Goal: Task Accomplishment & Management: Manage account settings

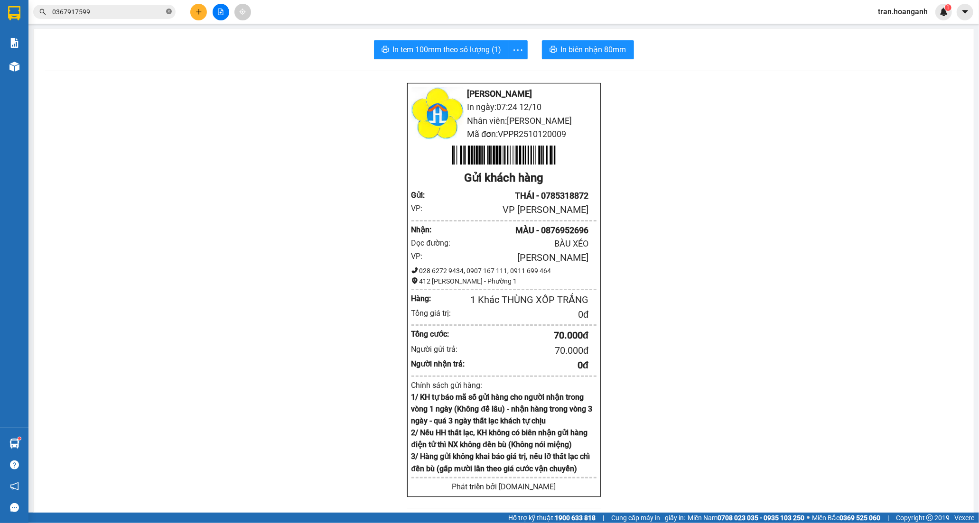
click at [166, 11] on icon "close-circle" at bounding box center [169, 12] width 6 height 6
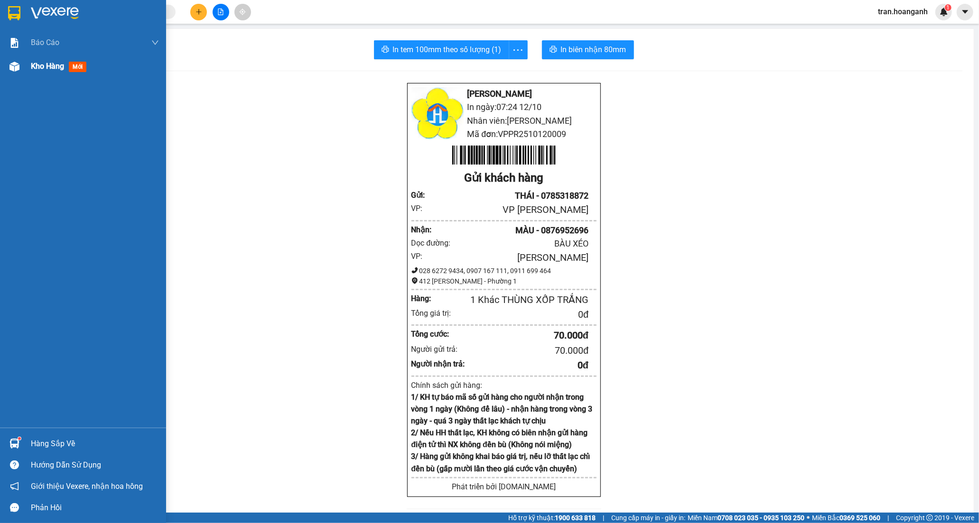
click at [49, 58] on div "Kho hàng mới" at bounding box center [95, 67] width 128 height 24
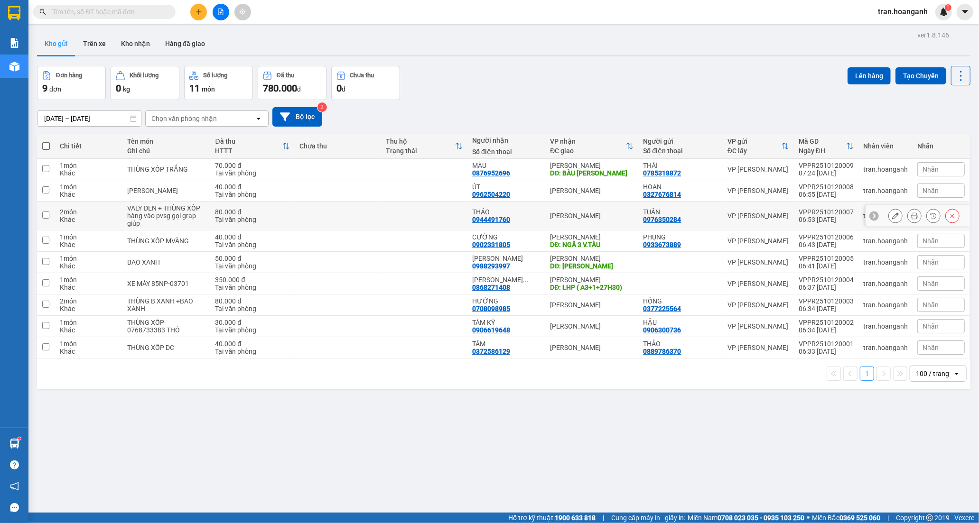
click at [158, 220] on div "hàng vào pvsg gọi grap giúp" at bounding box center [166, 219] width 78 height 15
checkbox input "true"
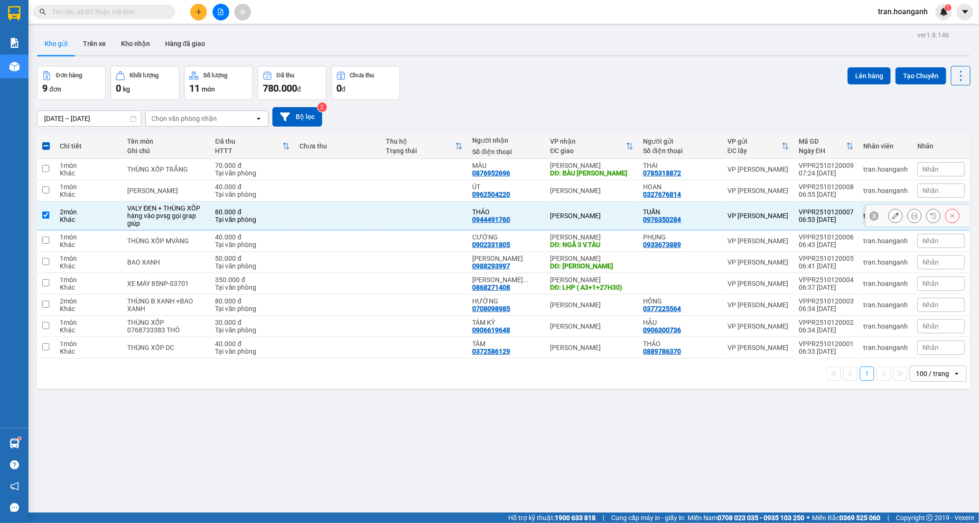
click at [892, 219] on icon at bounding box center [895, 216] width 7 height 7
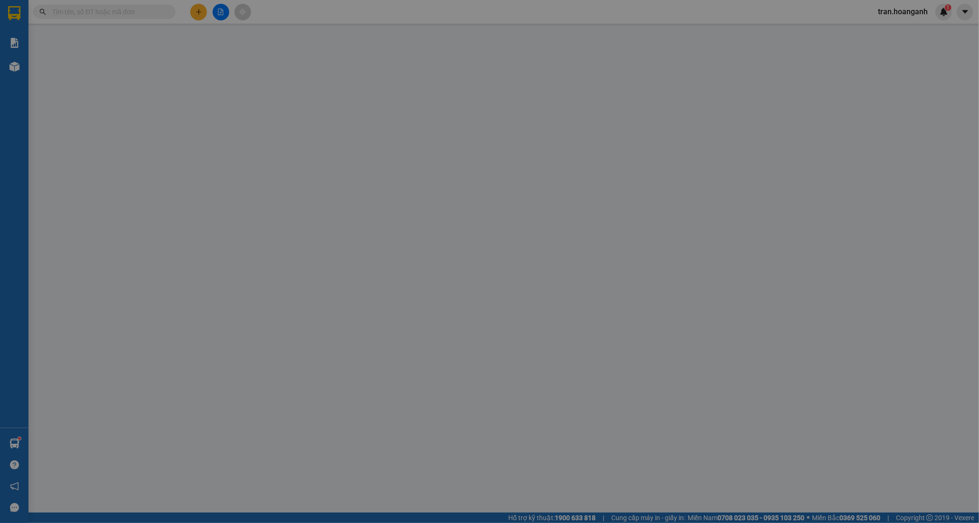
type input "0976350284"
type input "TUẤN"
type input "0944491760"
type input "THẢO"
type input "0"
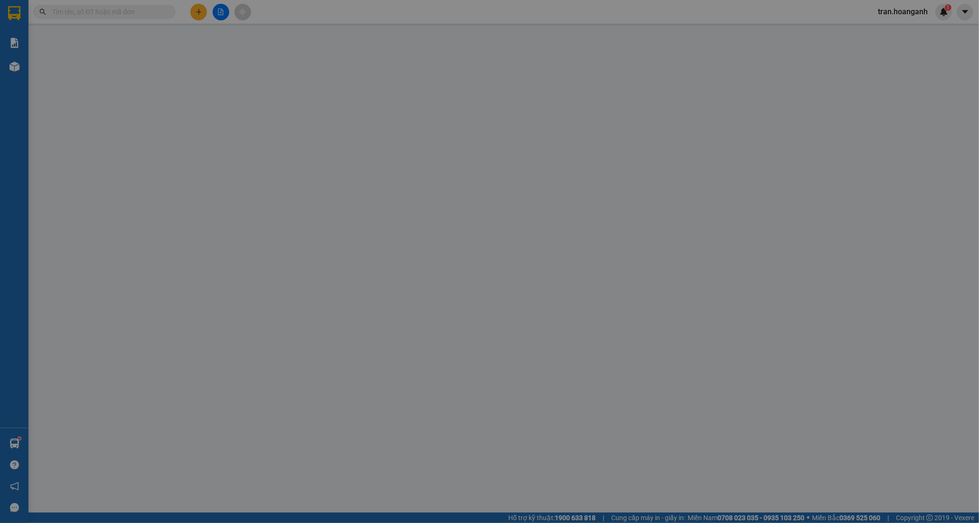
type input "80.000"
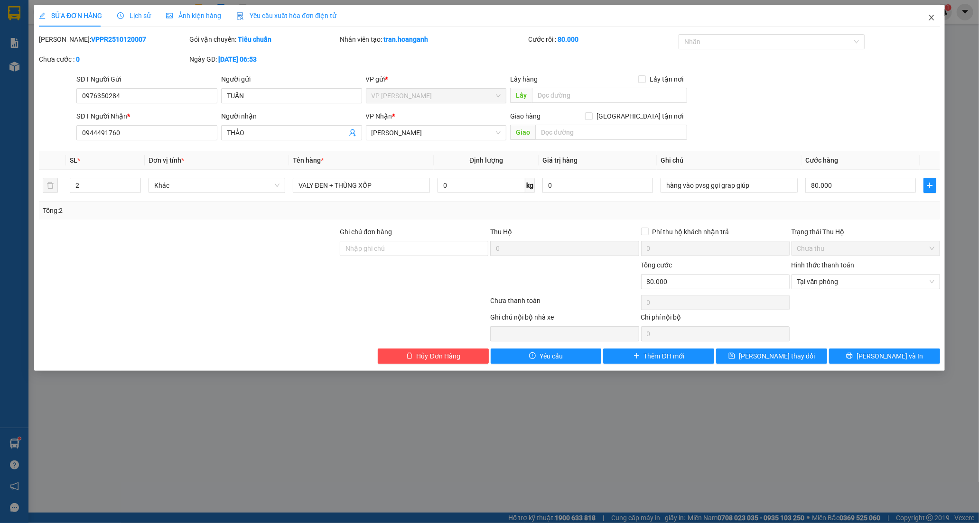
click at [931, 12] on span "Close" at bounding box center [931, 18] width 27 height 27
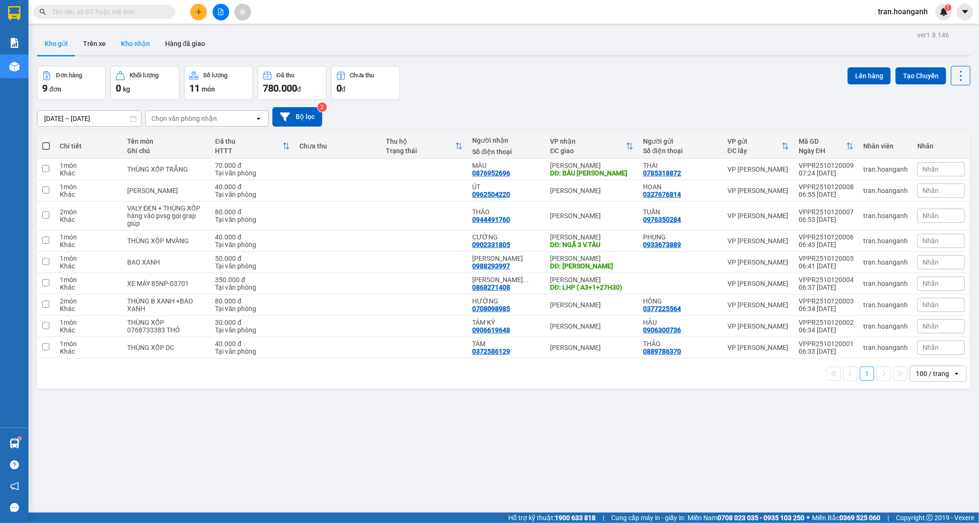
click at [136, 44] on button "Kho nhận" at bounding box center [135, 43] width 44 height 23
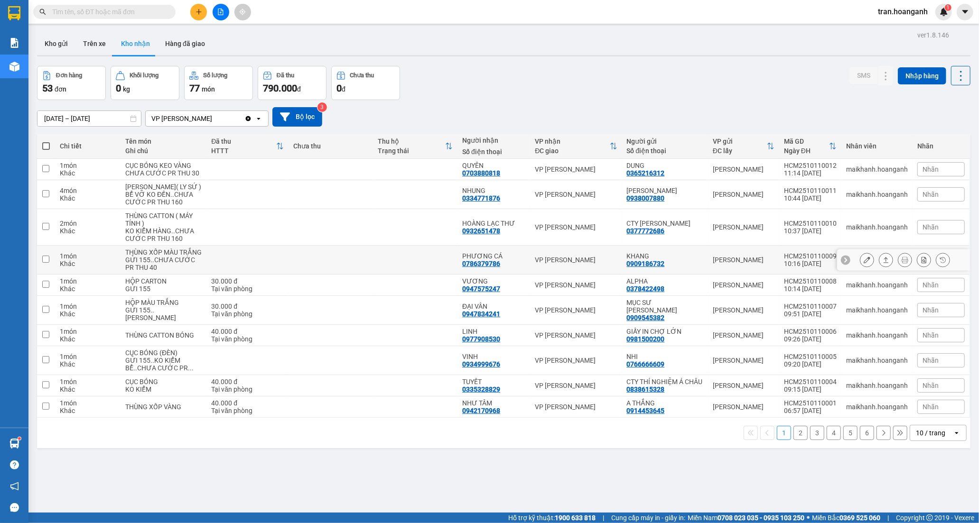
click at [520, 263] on td "PHƯƠNG CÁ 0786379786" at bounding box center [493, 260] width 73 height 29
checkbox input "true"
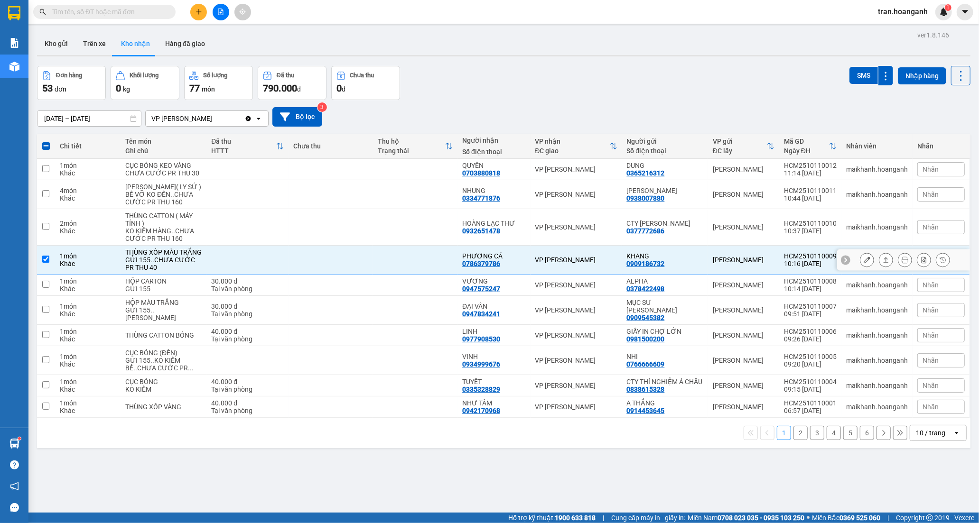
click at [850, 271] on div at bounding box center [903, 260] width 133 height 21
click at [864, 263] on icon at bounding box center [867, 260] width 7 height 7
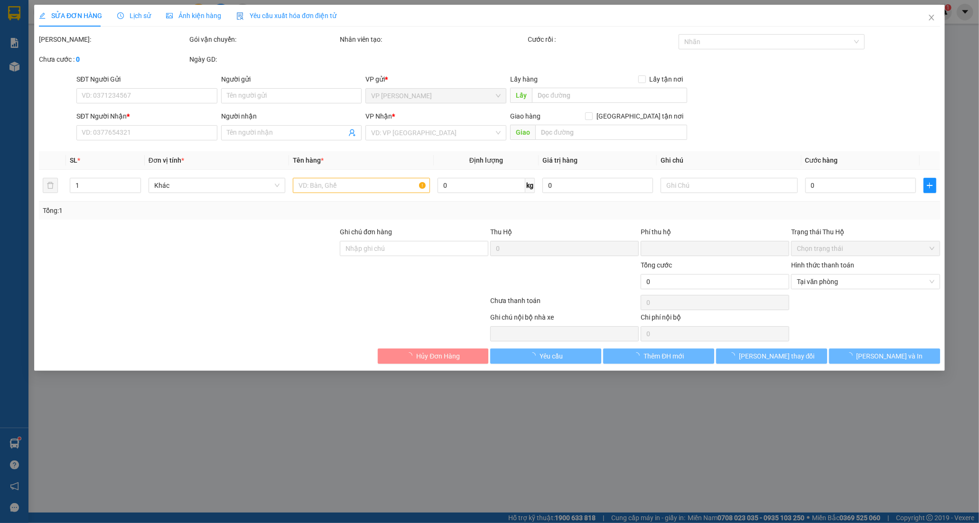
type input "0909186732"
type input "KHANG"
type input "0786379786"
type input "PHƯƠNG CÁ"
type input "0"
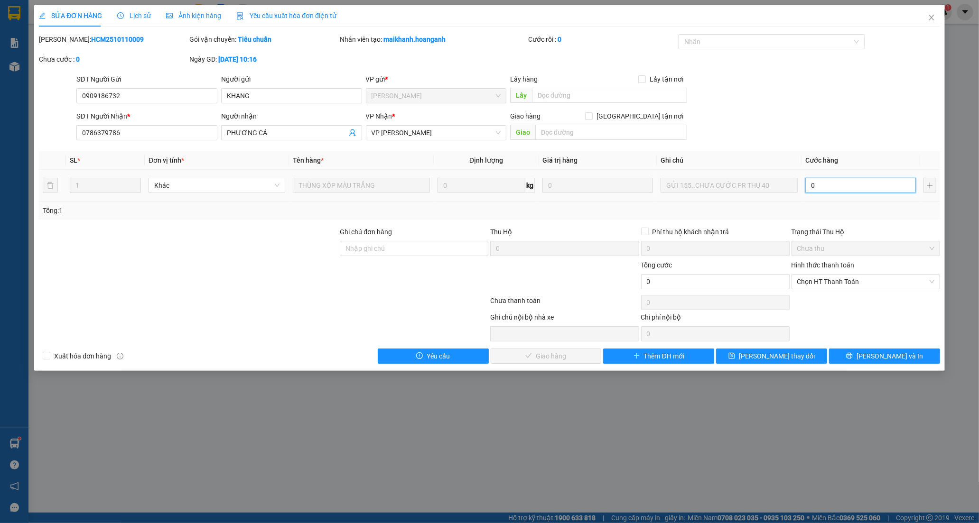
click at [829, 190] on input "0" at bounding box center [860, 185] width 111 height 15
type input "4"
type input "40"
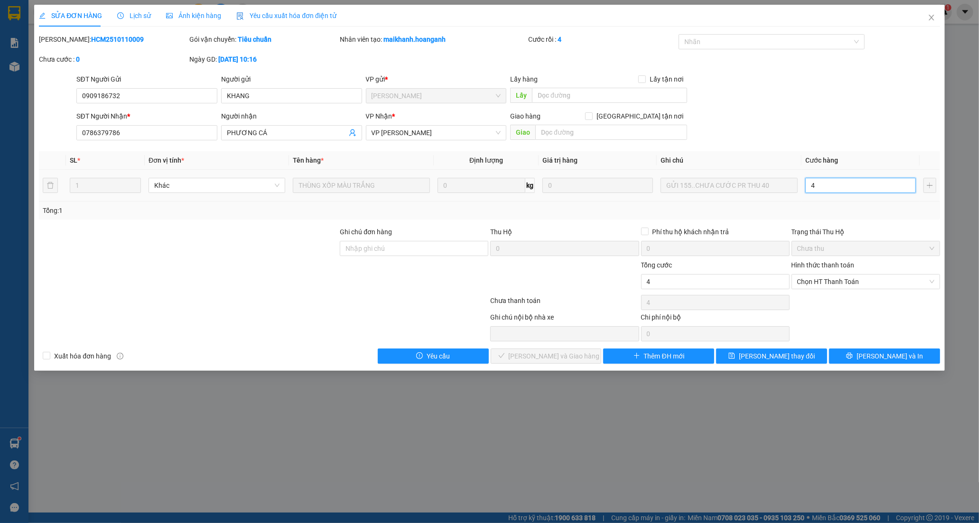
type input "40"
click at [829, 280] on span "Chọn HT Thanh Toán" at bounding box center [865, 282] width 137 height 14
type input "40"
type input "40.000"
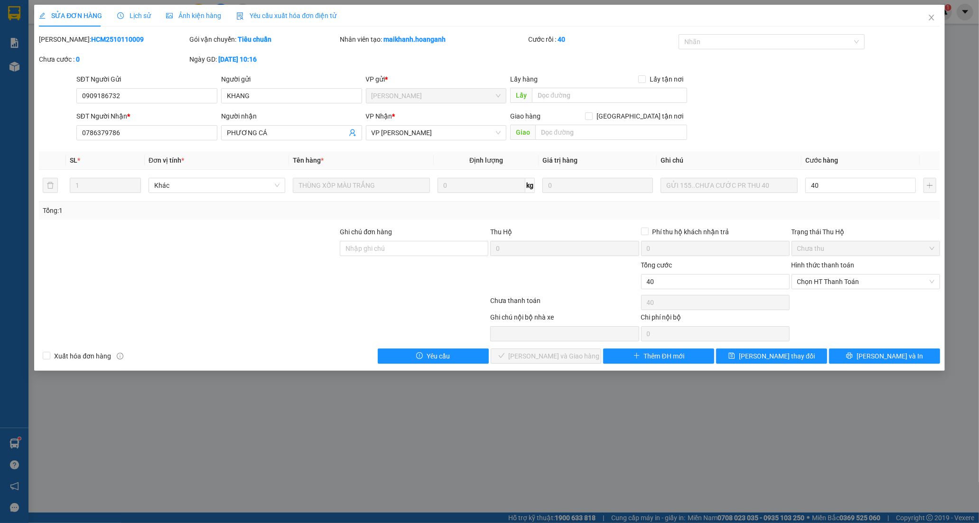
type input "40.000"
click at [829, 302] on div "Tại văn phòng" at bounding box center [865, 301] width 137 height 10
type input "0"
click at [580, 358] on button "[PERSON_NAME] và Giao hàng" at bounding box center [546, 356] width 111 height 15
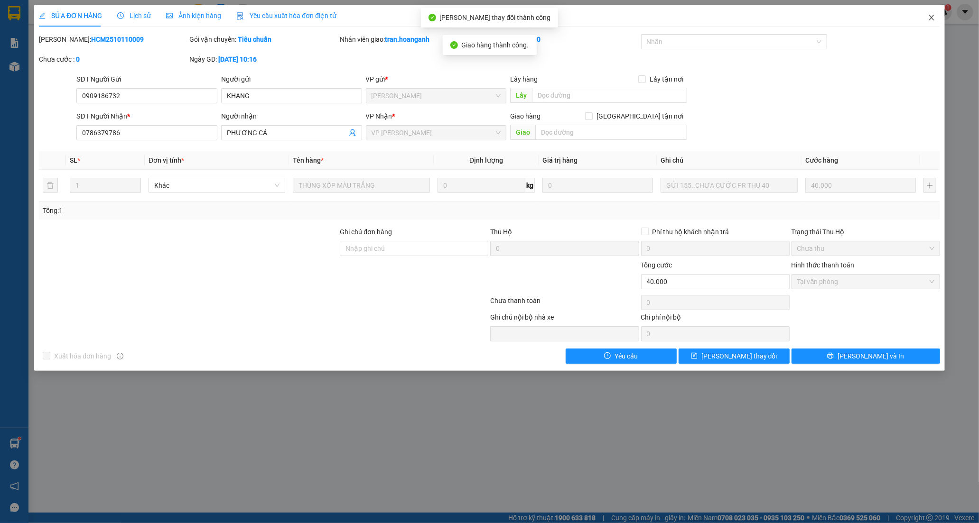
click at [932, 16] on icon "close" at bounding box center [932, 18] width 8 height 8
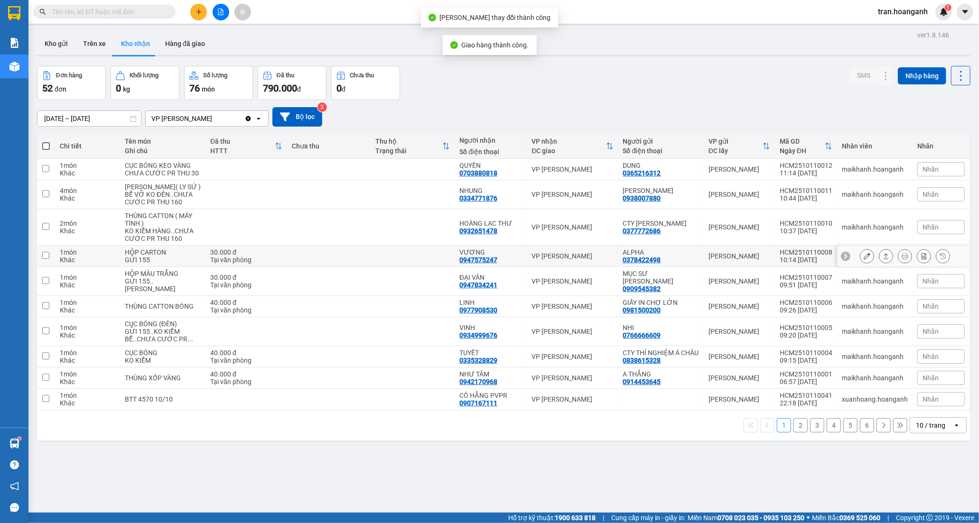
click at [501, 264] on div "VƯƠNG 0947575247" at bounding box center [490, 256] width 63 height 15
checkbox input "true"
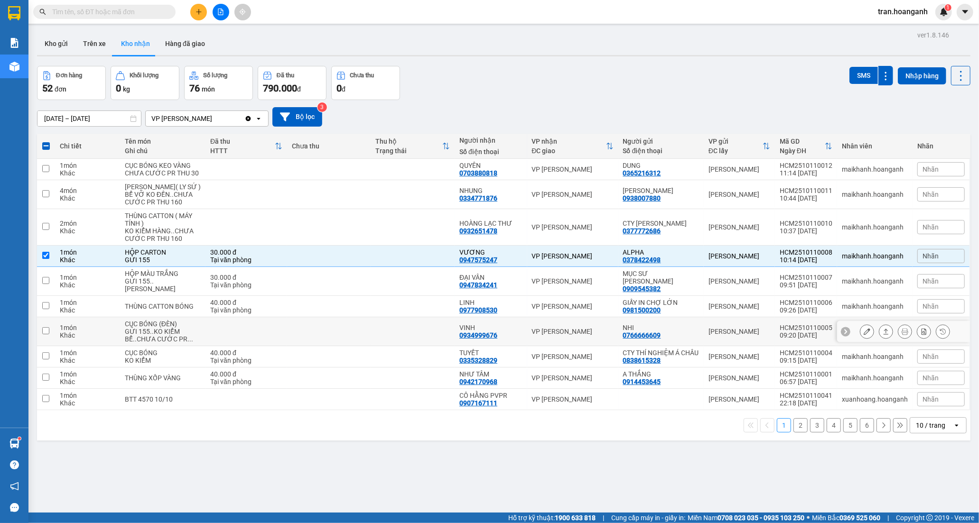
click at [489, 329] on div "VINH" at bounding box center [490, 328] width 63 height 8
checkbox input "true"
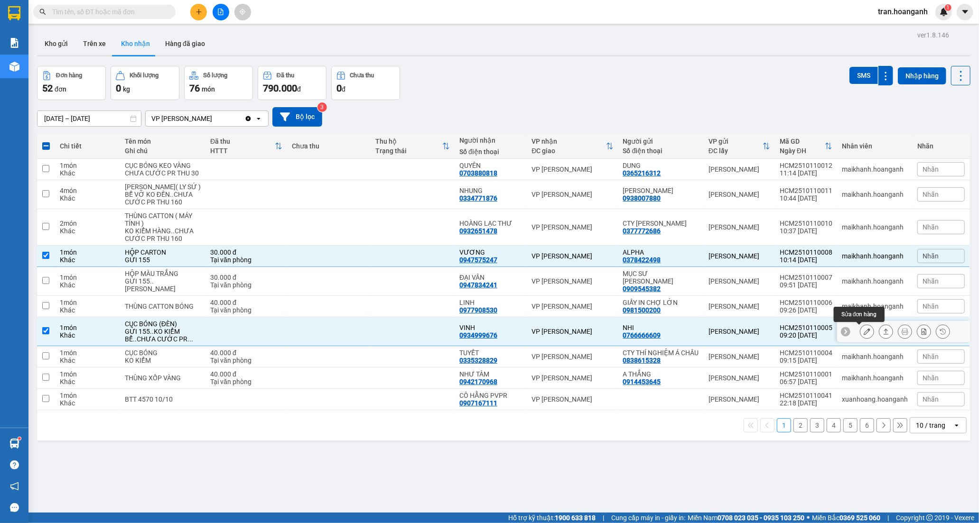
click at [860, 334] on button at bounding box center [866, 332] width 13 height 17
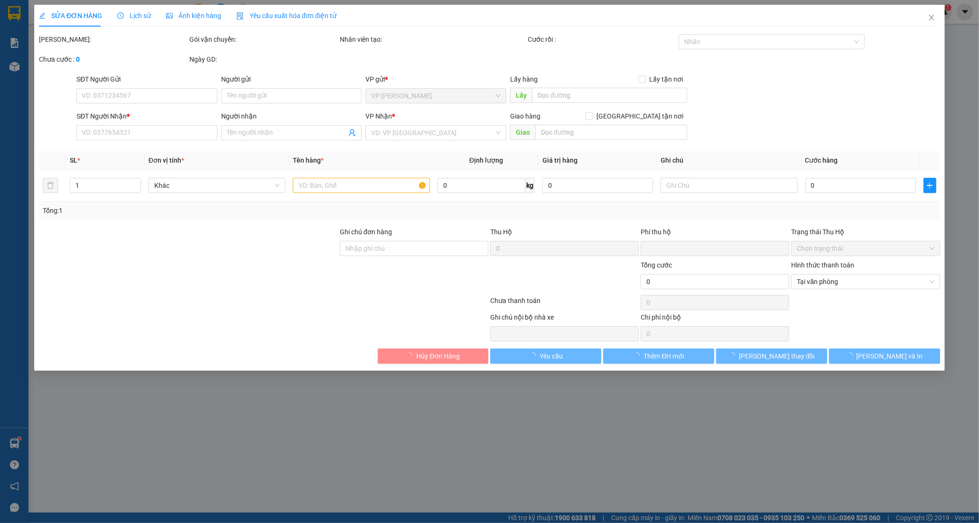
type input "0766666609"
type input "NHI"
type input "0934999676"
type input "VINH"
type input "0"
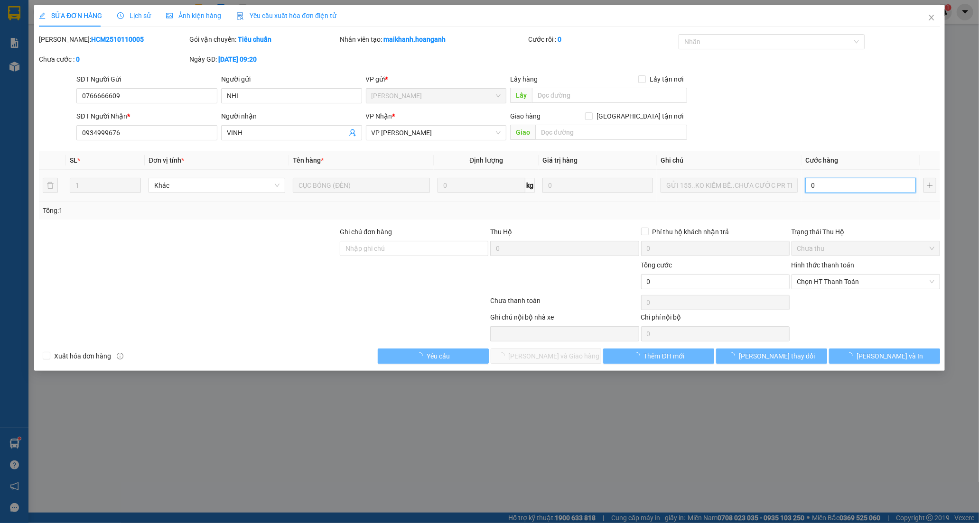
click at [848, 187] on input "0" at bounding box center [860, 185] width 111 height 15
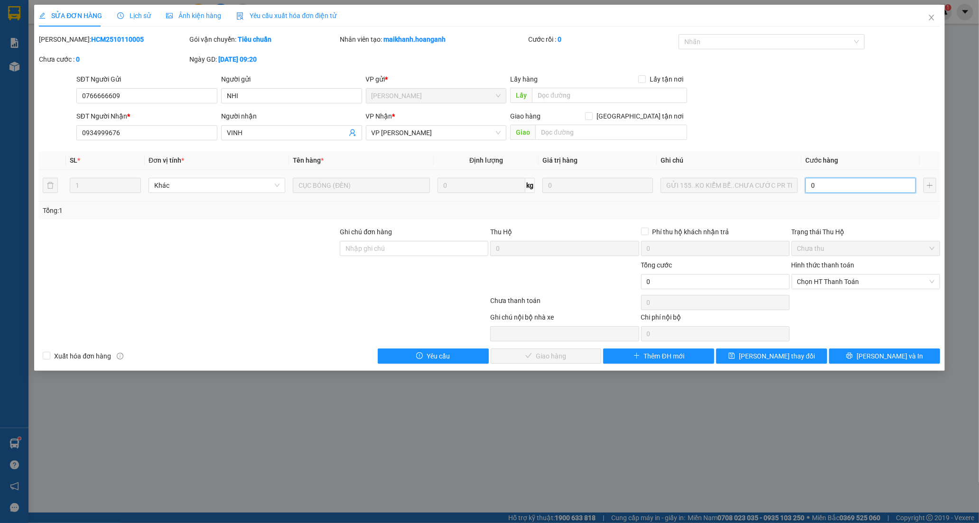
type input "4"
type input "40"
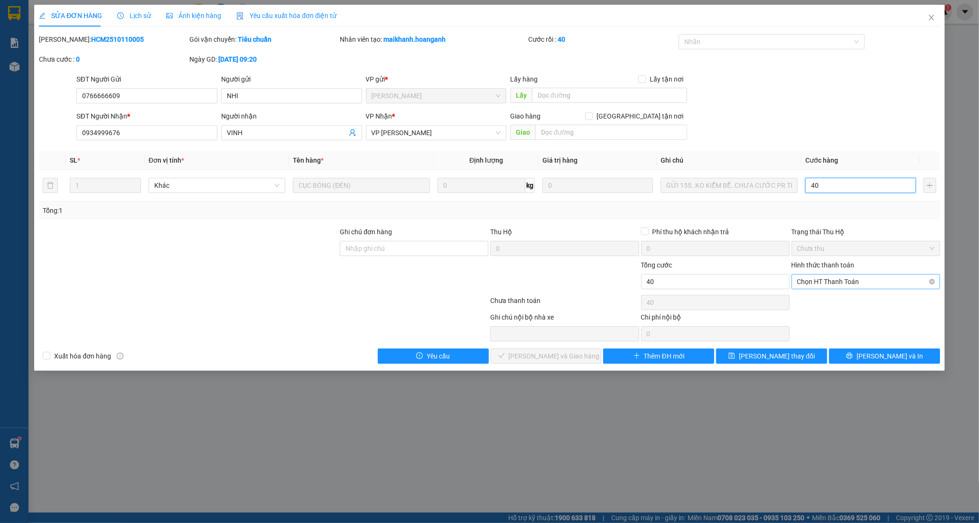
drag, startPoint x: 839, startPoint y: 281, endPoint x: 835, endPoint y: 290, distance: 9.2
click at [839, 282] on span "Chọn HT Thanh Toán" at bounding box center [865, 282] width 137 height 14
type input "40"
type input "40.000"
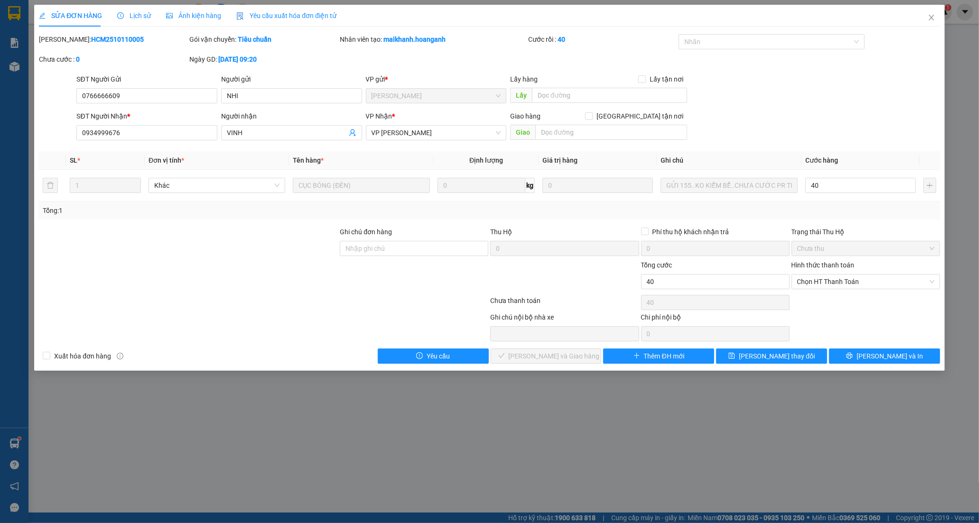
type input "40.000"
click at [821, 307] on div "Tại văn phòng" at bounding box center [866, 300] width 149 height 15
type input "0"
click at [568, 356] on span "[PERSON_NAME] và Giao hàng" at bounding box center [554, 356] width 91 height 10
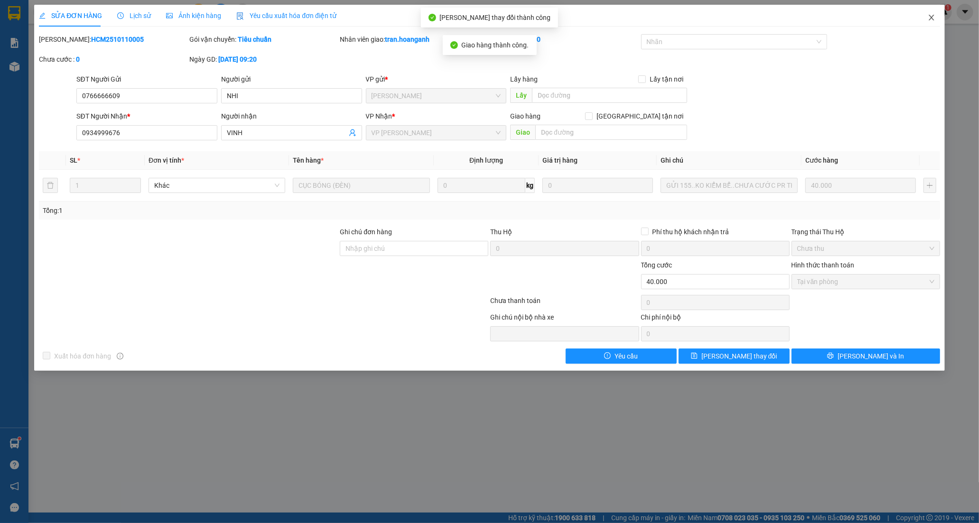
click at [931, 17] on icon "close" at bounding box center [931, 18] width 5 height 6
